Goal: Transaction & Acquisition: Purchase product/service

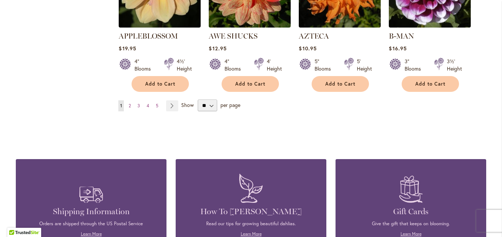
scroll to position [705, 0]
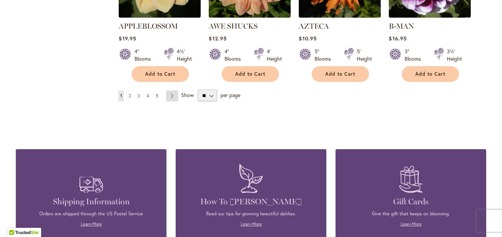
click at [169, 90] on link "Page Next" at bounding box center [172, 95] width 12 height 11
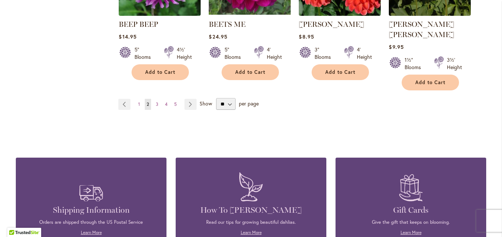
scroll to position [708, 0]
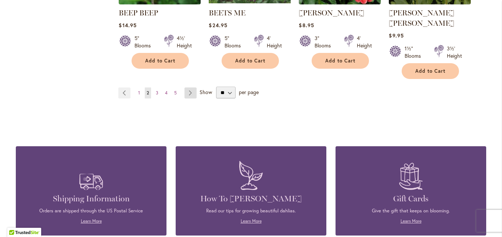
click at [187, 87] on link "Page Next" at bounding box center [190, 92] width 12 height 11
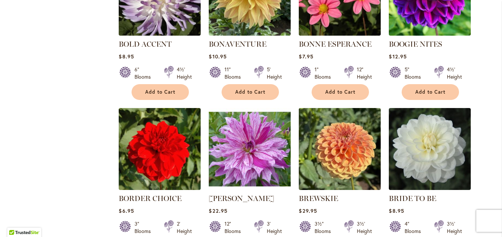
scroll to position [529, 0]
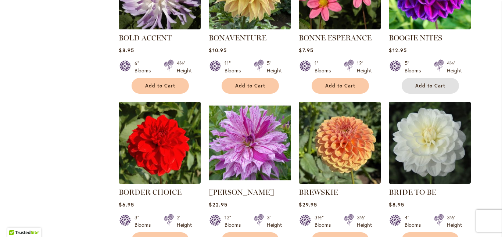
click at [428, 83] on span "Add to Cart" at bounding box center [430, 86] width 30 height 6
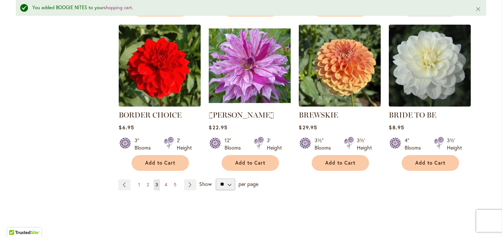
scroll to position [637, 0]
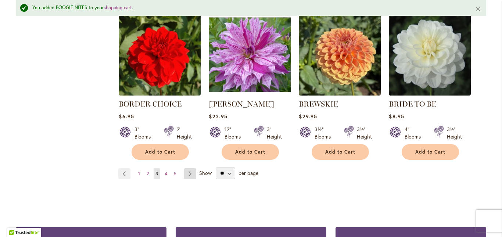
click at [186, 172] on link "Page Next" at bounding box center [190, 173] width 12 height 11
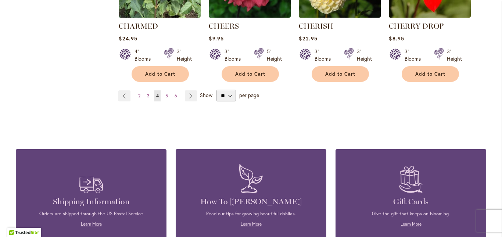
scroll to position [710, 0]
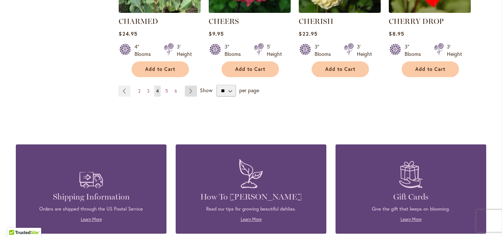
click at [188, 90] on link "Page Next" at bounding box center [191, 91] width 12 height 11
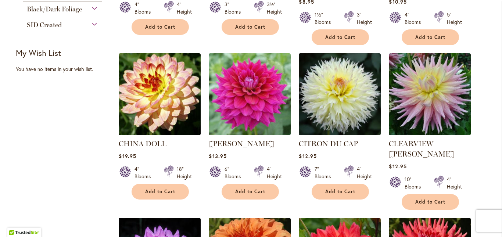
scroll to position [313, 0]
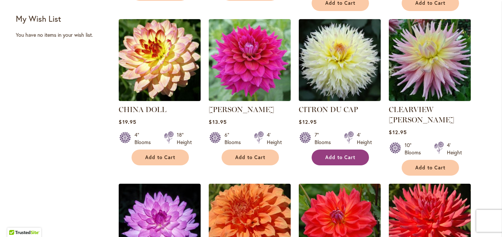
click at [329, 154] on span "Add to Cart" at bounding box center [340, 157] width 30 height 6
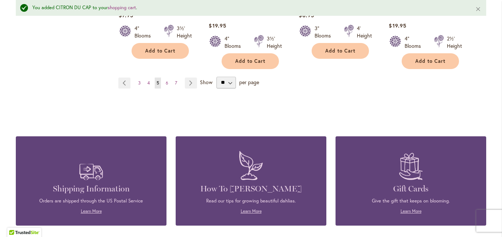
scroll to position [774, 0]
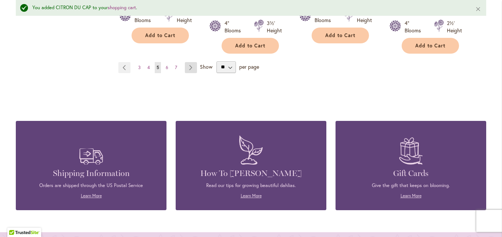
click at [187, 62] on link "Page Next" at bounding box center [191, 67] width 12 height 11
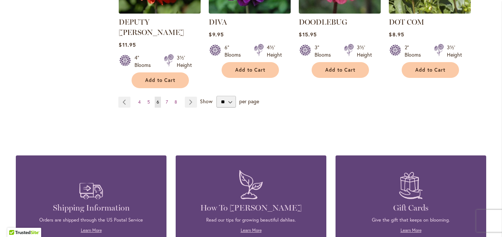
scroll to position [744, 0]
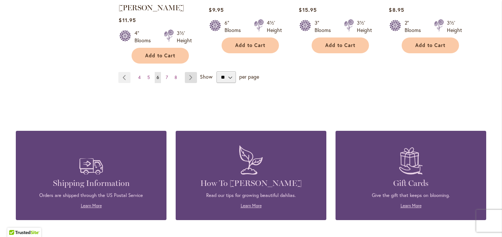
click at [189, 72] on link "Page Next" at bounding box center [191, 77] width 12 height 11
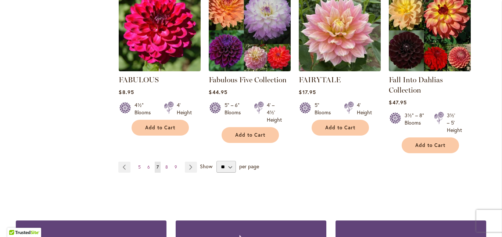
scroll to position [656, 0]
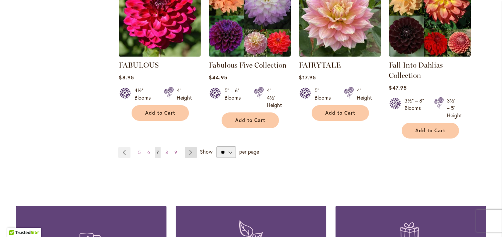
click at [188, 152] on link "Page Next" at bounding box center [191, 152] width 12 height 11
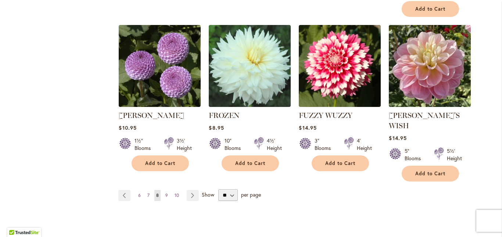
scroll to position [641, 0]
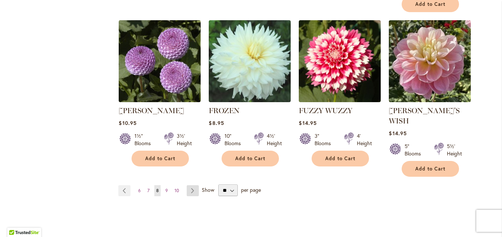
click at [190, 185] on link "Page Next" at bounding box center [193, 190] width 12 height 11
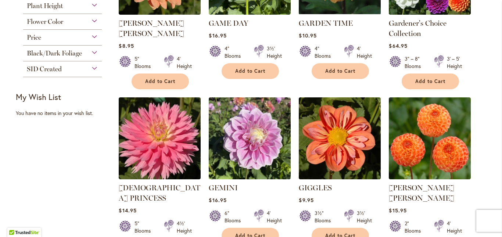
scroll to position [269, 0]
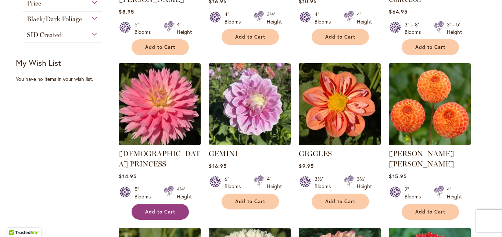
click at [145, 209] on span "Add to Cart" at bounding box center [160, 212] width 30 height 6
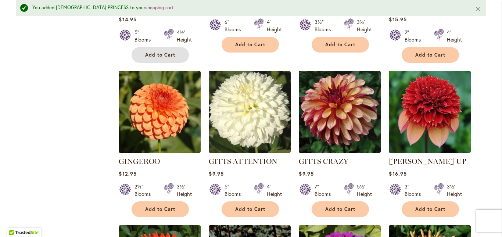
scroll to position [485, 0]
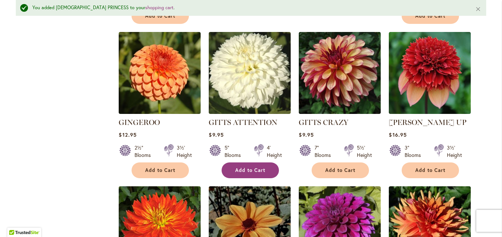
click at [242, 167] on span "Add to Cart" at bounding box center [250, 170] width 30 height 6
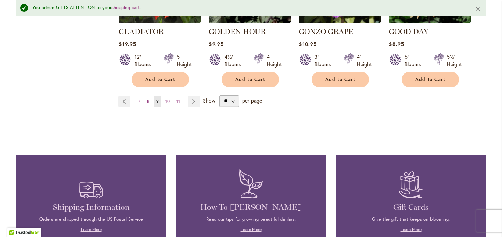
scroll to position [754, 0]
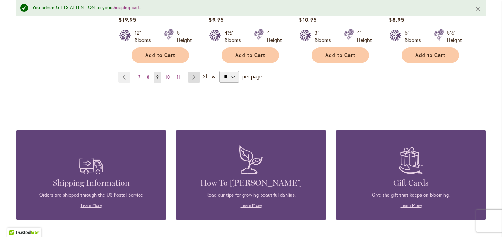
click at [192, 72] on link "Page Next" at bounding box center [194, 77] width 12 height 11
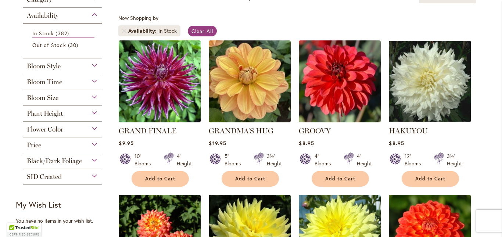
scroll to position [186, 0]
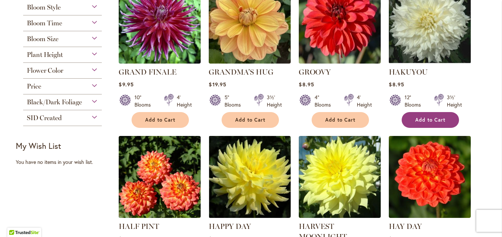
click at [426, 120] on span "Add to Cart" at bounding box center [430, 120] width 30 height 6
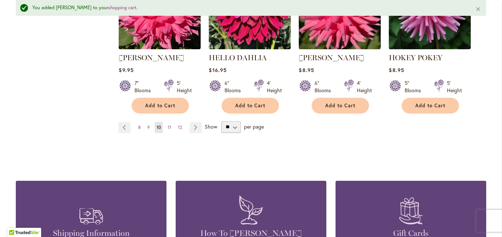
scroll to position [720, 0]
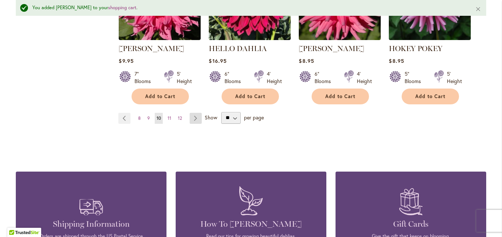
click at [192, 116] on link "Page Next" at bounding box center [196, 118] width 12 height 11
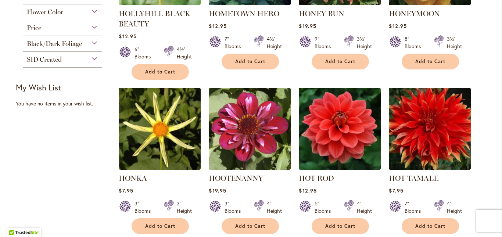
scroll to position [284, 0]
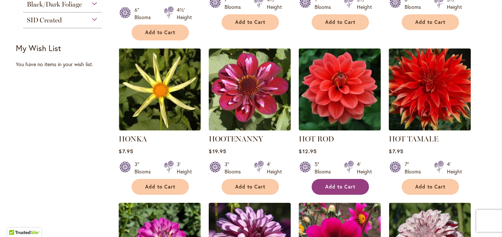
click at [332, 185] on span "Add to Cart" at bounding box center [340, 187] width 30 height 6
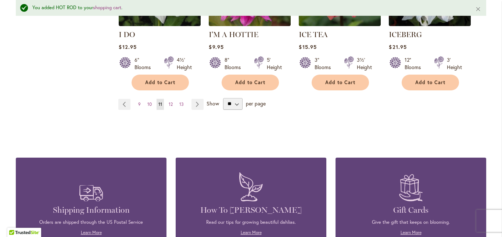
scroll to position [730, 0]
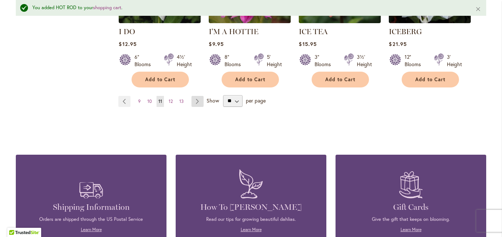
click at [194, 96] on link "Page Next" at bounding box center [197, 101] width 12 height 11
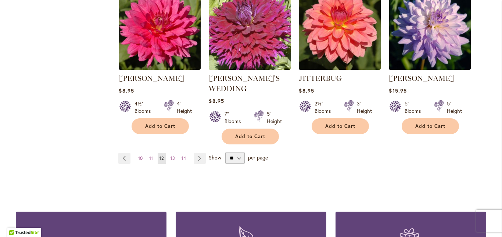
scroll to position [691, 0]
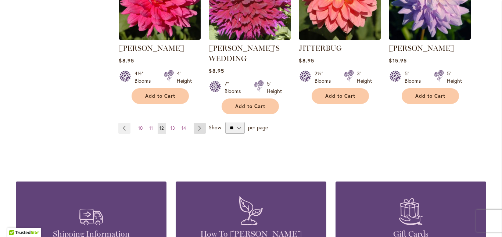
click at [197, 123] on link "Page Next" at bounding box center [200, 128] width 12 height 11
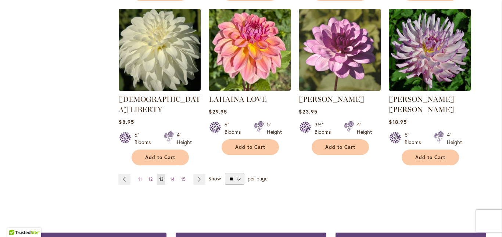
scroll to position [676, 0]
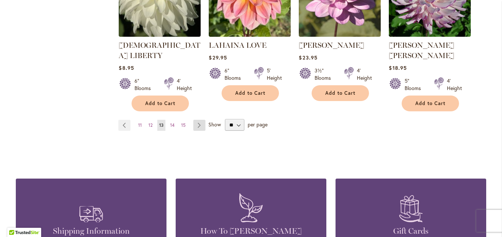
click at [195, 120] on link "Page Next" at bounding box center [199, 125] width 12 height 11
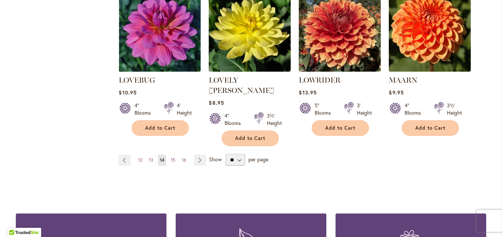
scroll to position [695, 0]
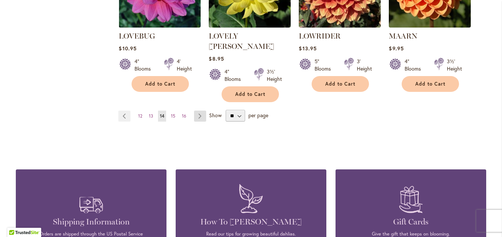
click at [198, 111] on link "Page Next" at bounding box center [200, 116] width 12 height 11
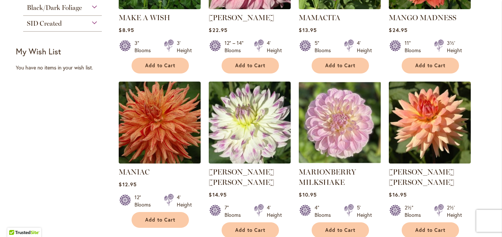
scroll to position [397, 0]
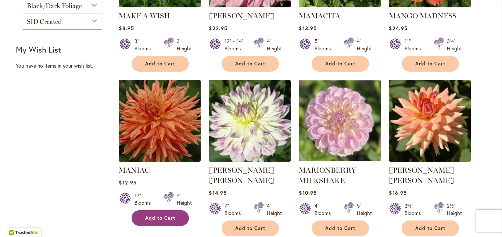
click at [152, 215] on span "Add to Cart" at bounding box center [160, 218] width 30 height 6
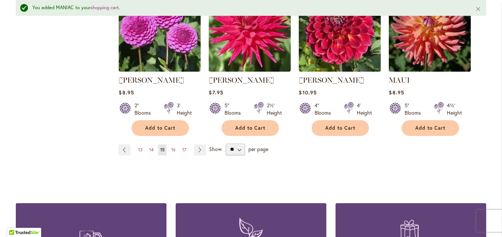
scroll to position [690, 0]
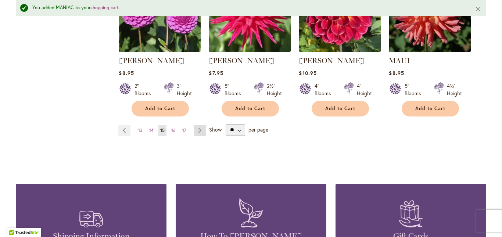
click at [197, 129] on link "Page Next" at bounding box center [200, 130] width 12 height 11
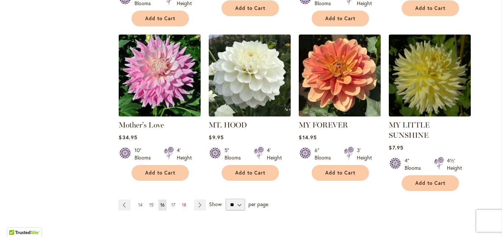
scroll to position [681, 0]
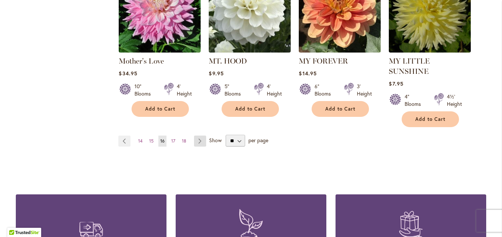
click at [196, 136] on link "Page Next" at bounding box center [200, 141] width 12 height 11
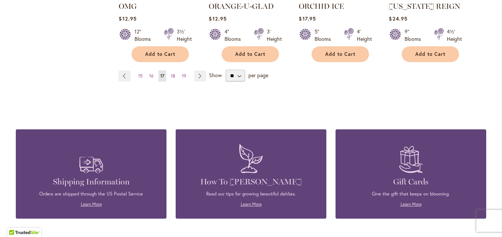
scroll to position [739, 0]
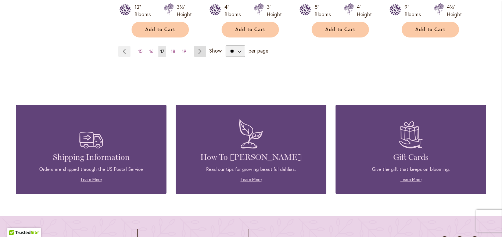
click at [195, 49] on link "Page Next" at bounding box center [200, 51] width 12 height 11
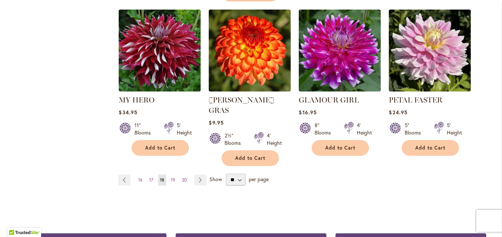
scroll to position [656, 0]
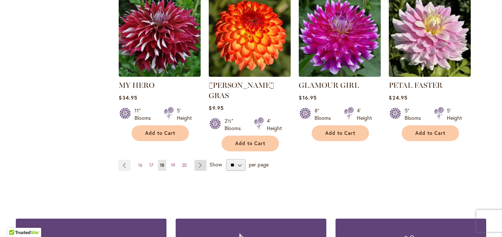
click at [200, 160] on link "Page Next" at bounding box center [200, 165] width 12 height 11
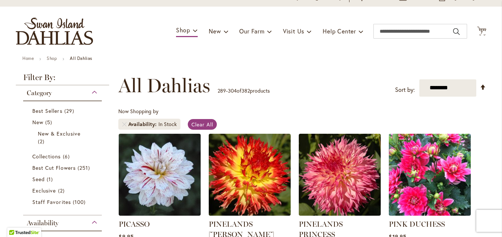
scroll to position [123, 0]
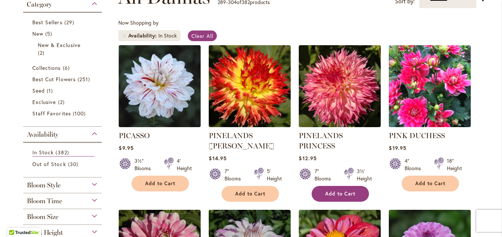
click at [320, 186] on button "Add to Cart" at bounding box center [340, 194] width 57 height 16
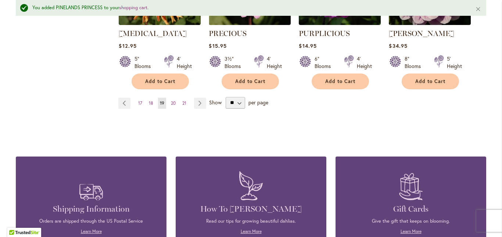
scroll to position [730, 0]
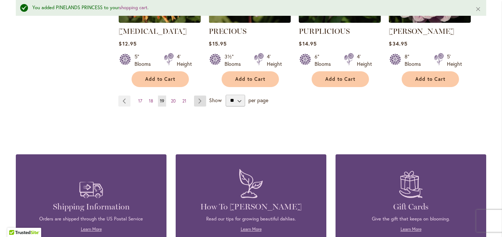
click at [198, 96] on link "Page Next" at bounding box center [200, 101] width 12 height 11
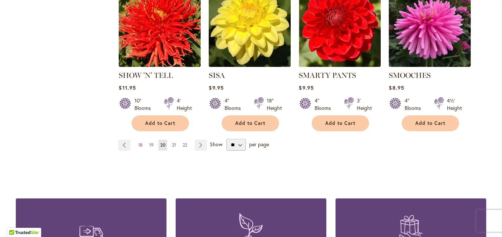
scroll to position [685, 0]
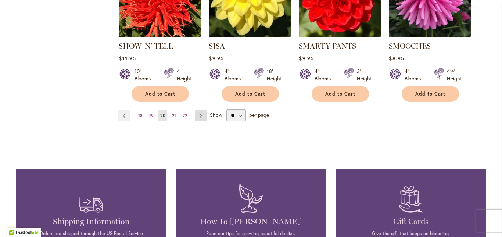
click at [198, 110] on link "Page Next" at bounding box center [201, 115] width 12 height 11
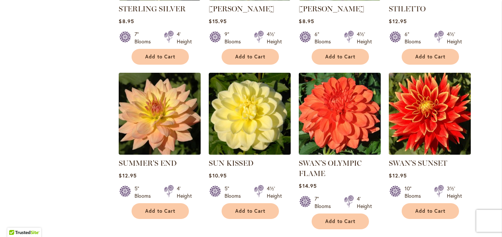
scroll to position [612, 0]
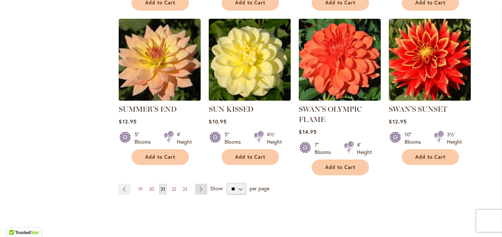
click at [198, 185] on link "Page Next" at bounding box center [201, 189] width 12 height 11
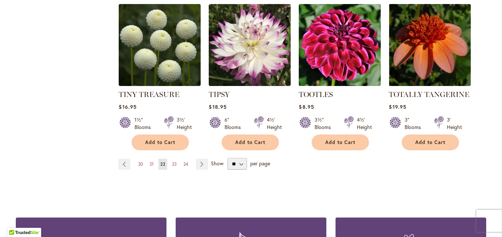
scroll to position [680, 0]
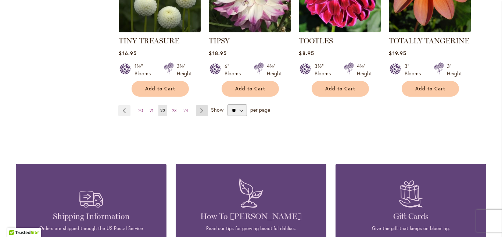
click at [200, 107] on link "Page Next" at bounding box center [202, 110] width 12 height 11
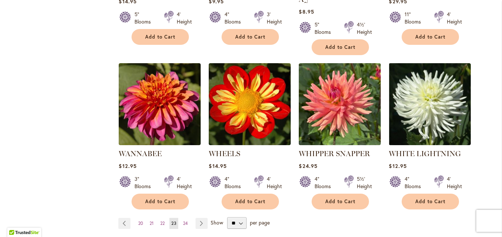
scroll to position [627, 0]
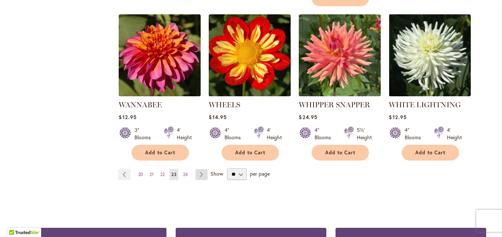
click at [199, 169] on link "Page Next" at bounding box center [201, 174] width 12 height 11
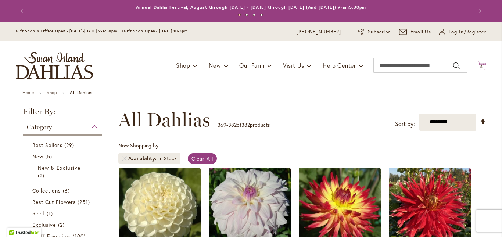
click at [482, 64] on icon "Cart .cls-1 { fill: #231f20; }" at bounding box center [481, 65] width 9 height 9
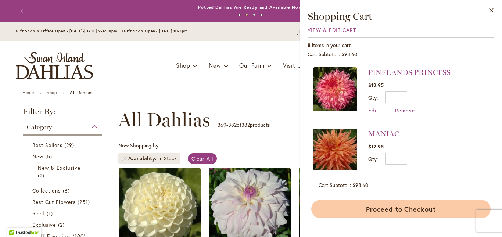
click at [389, 210] on button "Proceed to Checkout" at bounding box center [400, 209] width 179 height 18
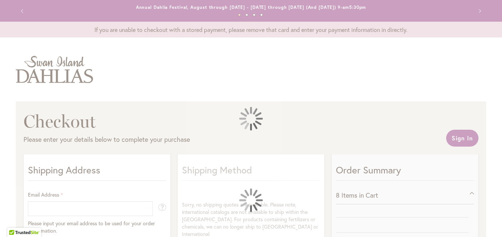
select select "**"
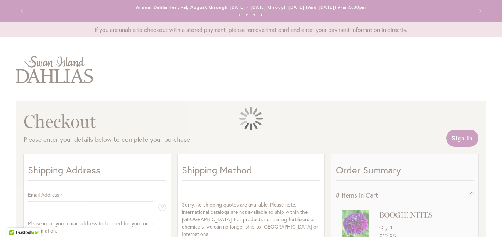
drag, startPoint x: 499, startPoint y: 43, endPoint x: 499, endPoint y: 64, distance: 20.6
click at [499, 64] on div at bounding box center [251, 118] width 502 height 237
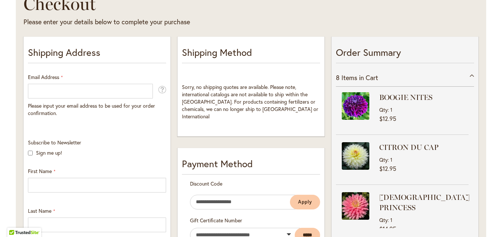
scroll to position [121, 0]
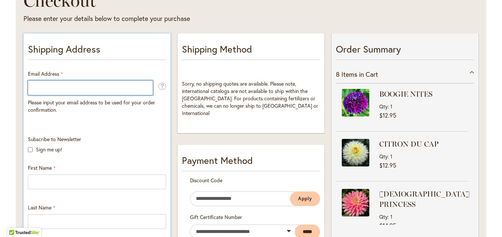
click at [32, 86] on input "Email Address" at bounding box center [90, 87] width 125 height 15
type input "**********"
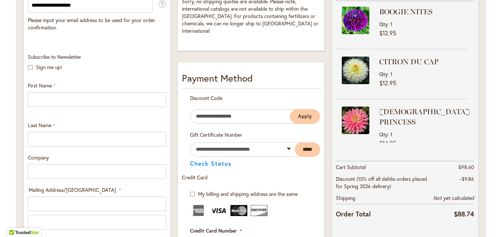
scroll to position [210, 0]
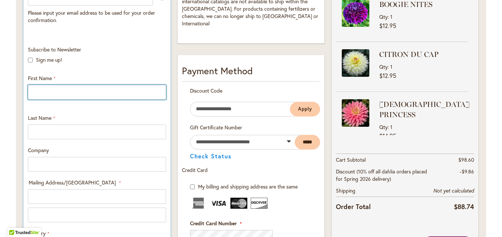
click at [30, 93] on input "First Name" at bounding box center [97, 92] width 138 height 15
type input "*****"
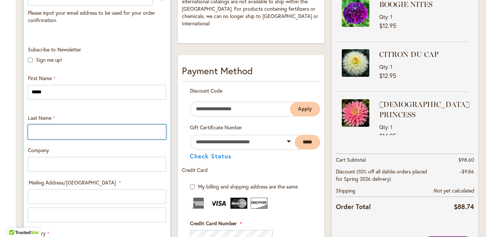
type input "*******"
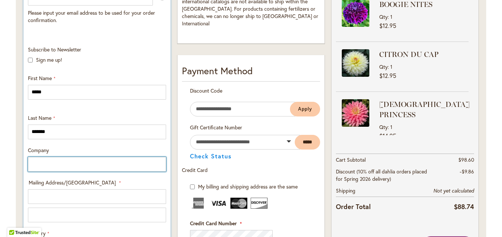
type input "**********"
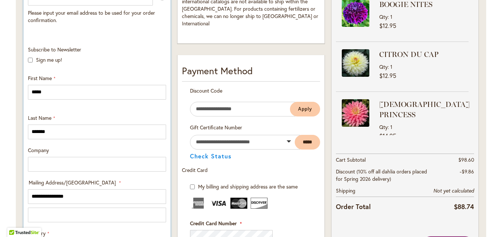
select select "**"
type input "**********"
type input "*****"
type input "**********"
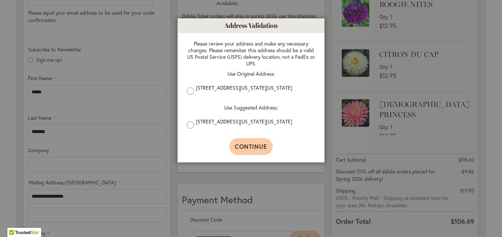
click at [250, 145] on span "Continue" at bounding box center [251, 147] width 33 height 8
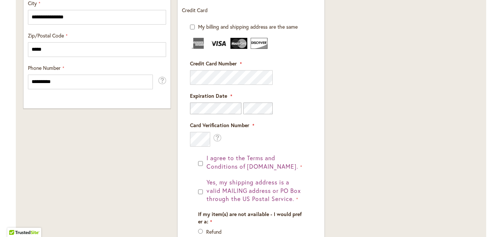
scroll to position [505, 0]
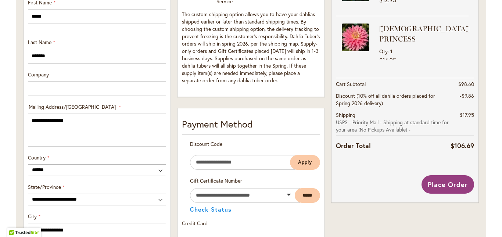
scroll to position [285, 0]
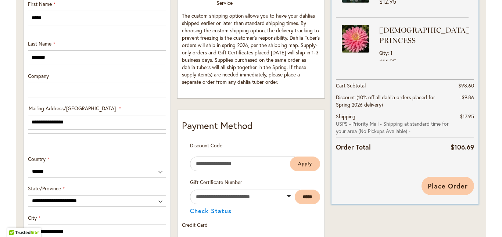
click at [443, 181] on span "Place Order" at bounding box center [448, 185] width 40 height 9
